Goal: Information Seeking & Learning: Stay updated

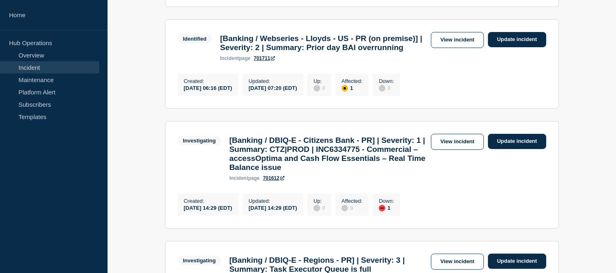
scroll to position [456, 0]
click at [61, 63] on link "Incident" at bounding box center [49, 67] width 99 height 12
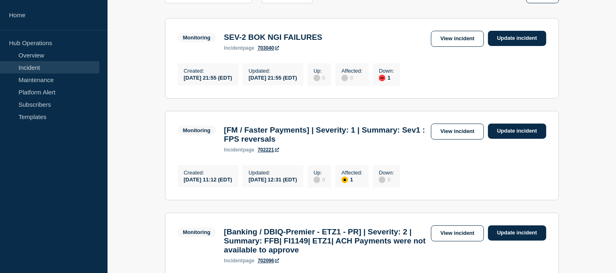
scroll to position [38, 0]
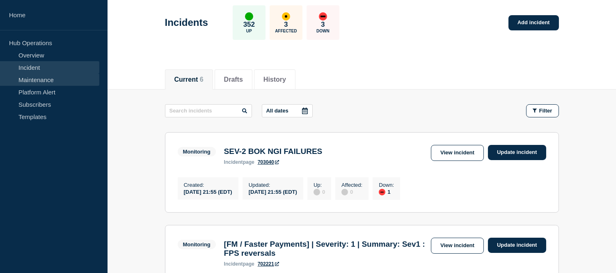
click at [23, 76] on link "Maintenance" at bounding box center [49, 79] width 99 height 12
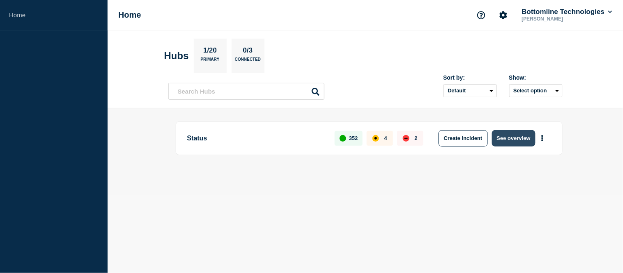
click at [505, 135] on button "See overview" at bounding box center [513, 138] width 43 height 16
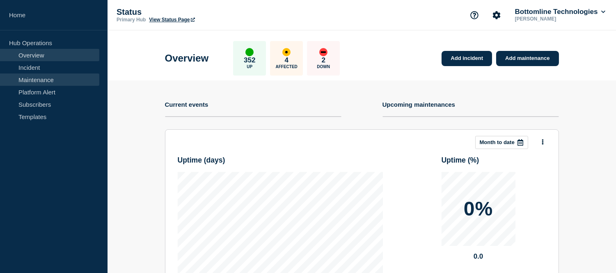
click at [38, 74] on link "Maintenance" at bounding box center [49, 79] width 99 height 12
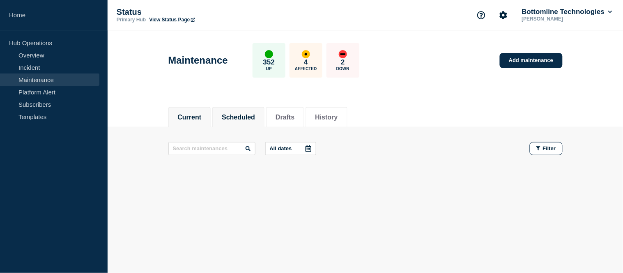
click at [247, 118] on button "Scheduled" at bounding box center [238, 117] width 33 height 7
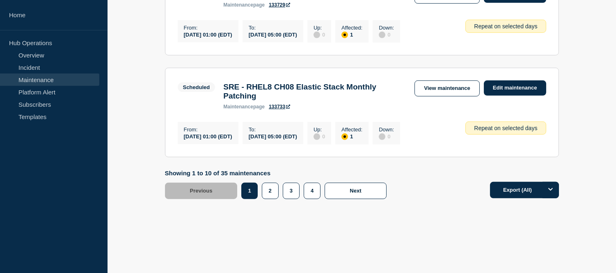
scroll to position [1019, 0]
